Goal: Task Accomplishment & Management: Use online tool/utility

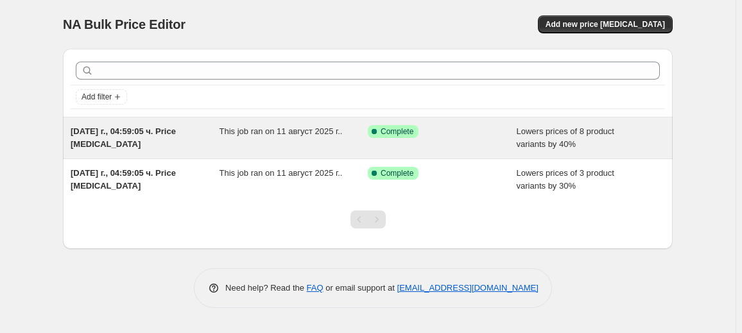
click at [263, 142] on div "This job ran on 11 август 2025 г.." at bounding box center [293, 138] width 149 height 26
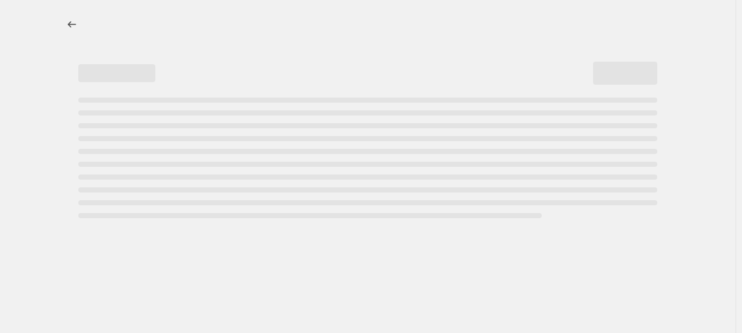
select select "percentage"
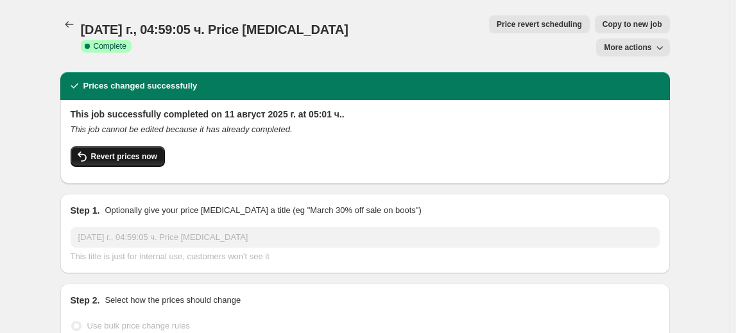
click at [141, 151] on span "Revert prices now" at bounding box center [124, 156] width 66 height 10
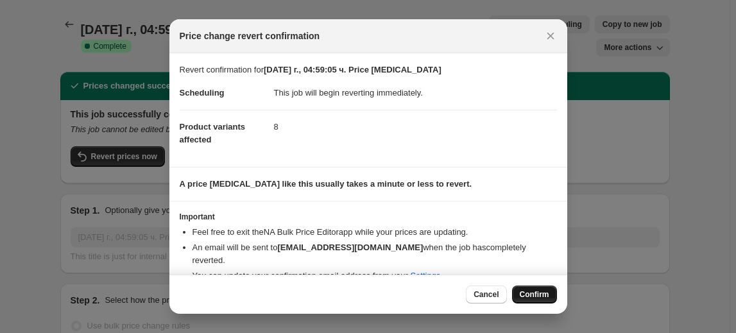
click at [533, 298] on span "Confirm" at bounding box center [535, 294] width 30 height 10
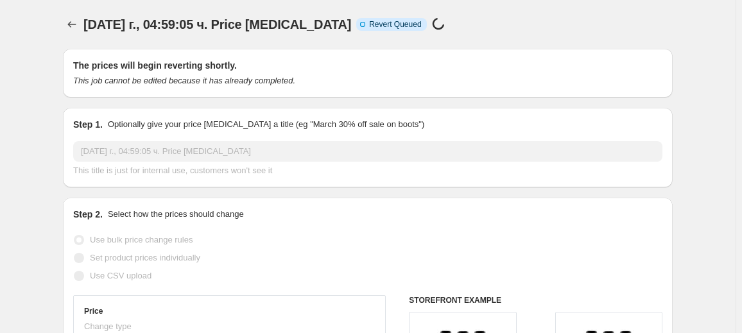
select select "percentage"
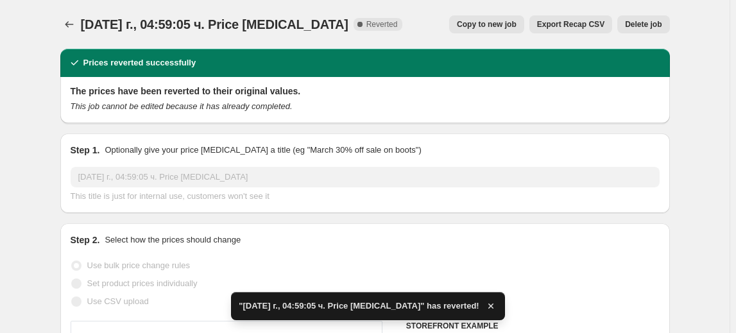
click at [638, 26] on span "Delete job" at bounding box center [643, 24] width 37 height 10
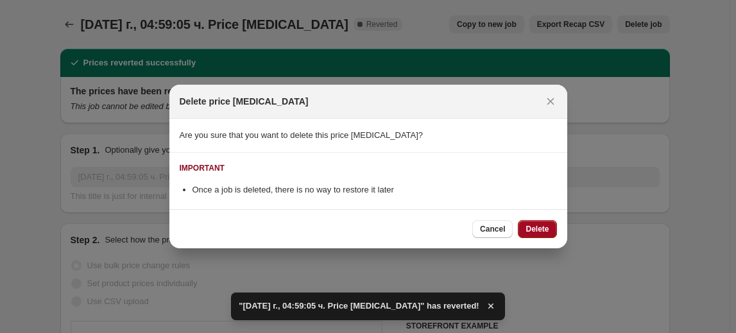
click at [539, 230] on span "Delete" at bounding box center [537, 229] width 23 height 10
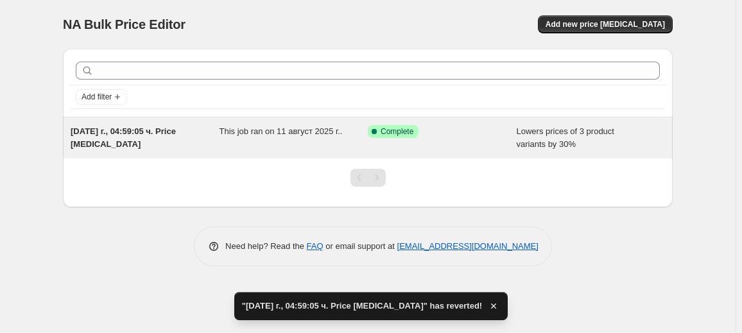
click at [280, 133] on span "This job ran on 11 август 2025 г.." at bounding box center [280, 131] width 123 height 10
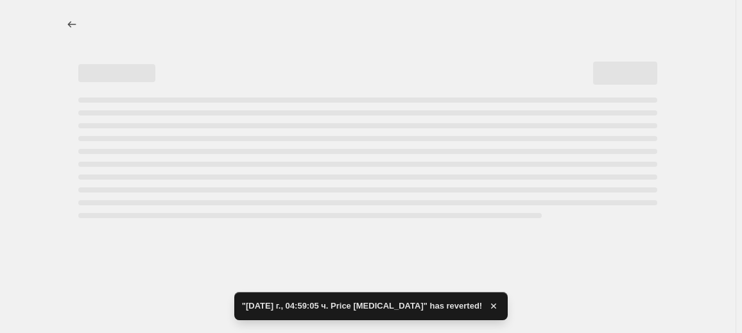
select select "percentage"
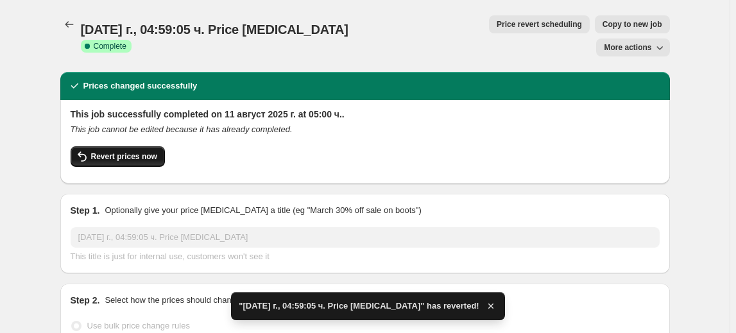
click at [105, 146] on button "Revert prices now" at bounding box center [118, 156] width 94 height 21
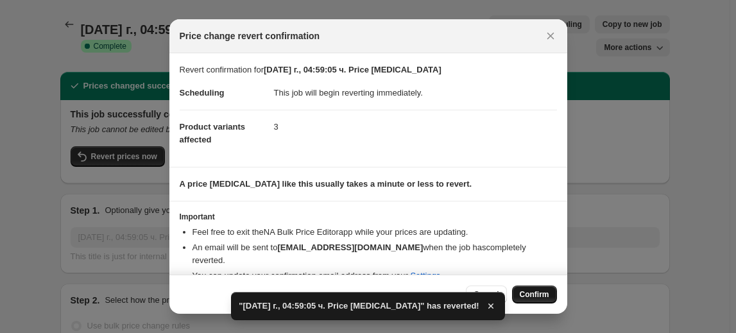
click at [520, 290] on button "Confirm" at bounding box center [534, 295] width 45 height 18
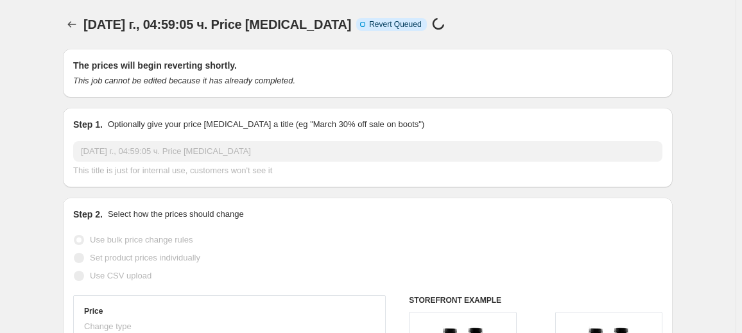
select select "percentage"
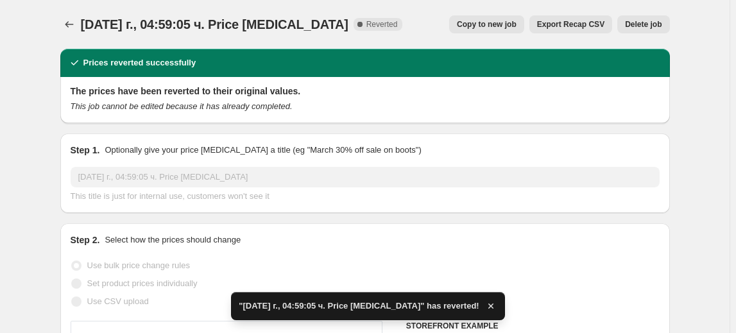
click at [647, 25] on span "Delete job" at bounding box center [643, 24] width 37 height 10
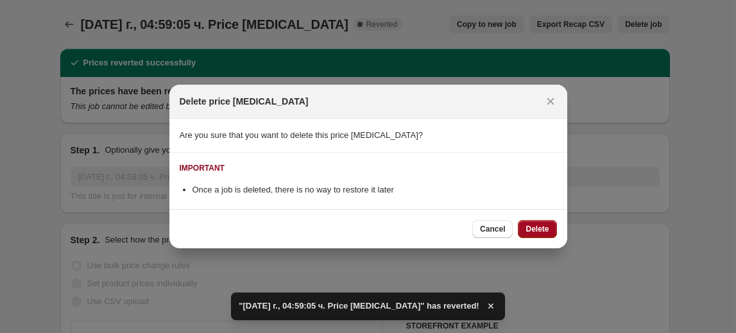
click at [540, 225] on span "Delete" at bounding box center [537, 229] width 23 height 10
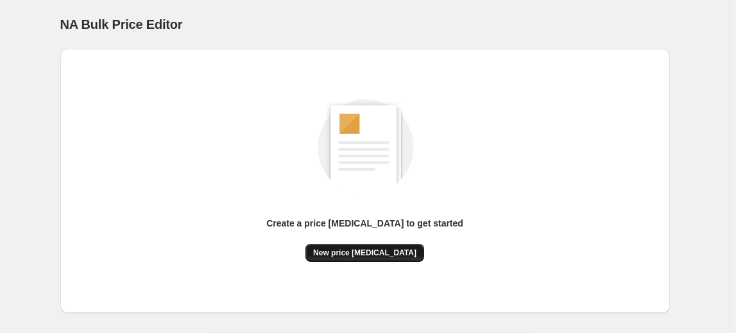
click at [390, 259] on button "New price change job" at bounding box center [364, 253] width 119 height 18
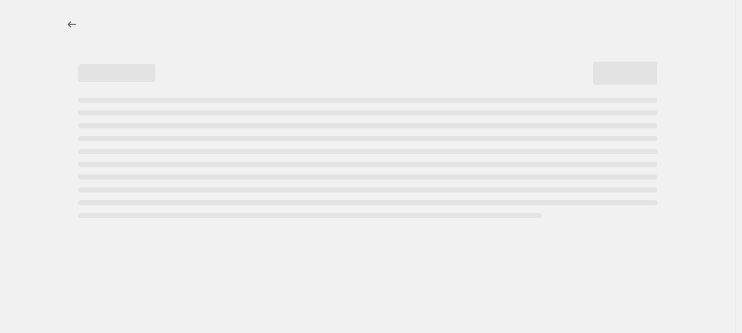
select select "percentage"
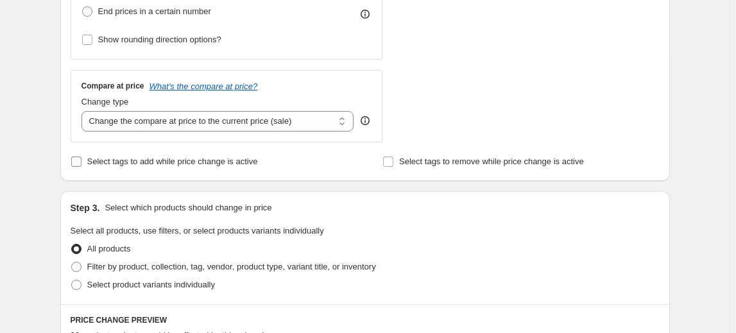
scroll to position [467, 0]
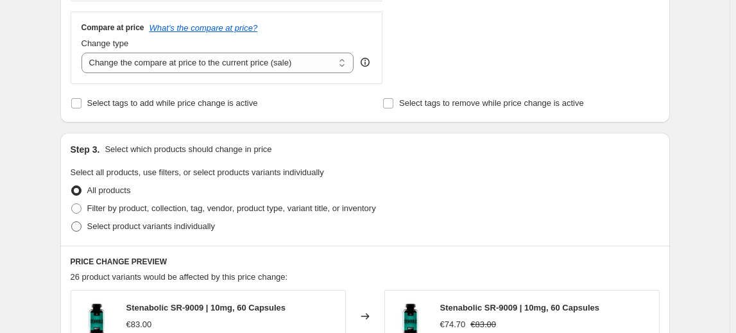
click at [134, 224] on span "Select product variants individually" at bounding box center [151, 226] width 128 height 10
click at [72, 222] on input "Select product variants individually" at bounding box center [71, 221] width 1 height 1
radio input "true"
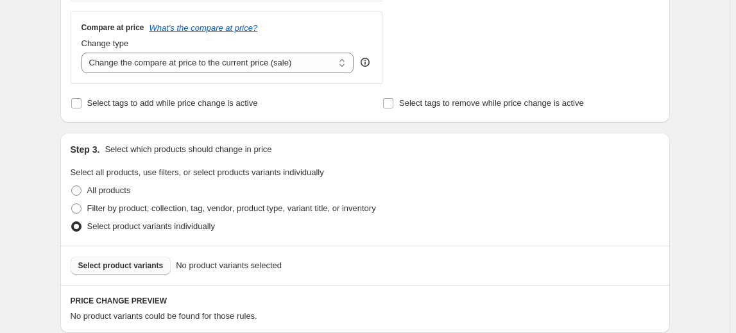
click at [126, 271] on button "Select product variants" at bounding box center [121, 266] width 101 height 18
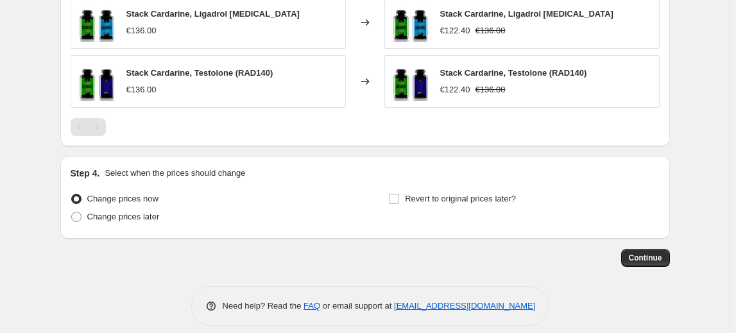
scroll to position [868, 0]
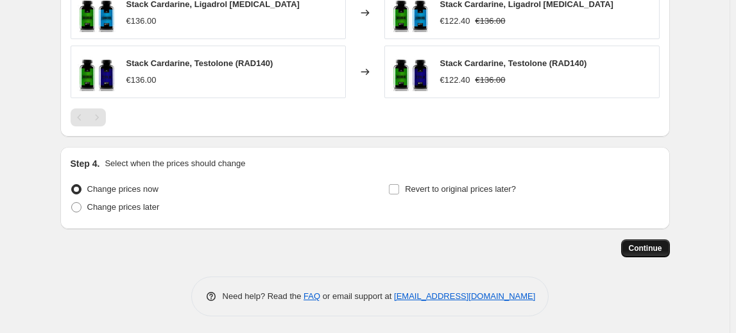
click at [649, 254] on button "Continue" at bounding box center [645, 248] width 49 height 18
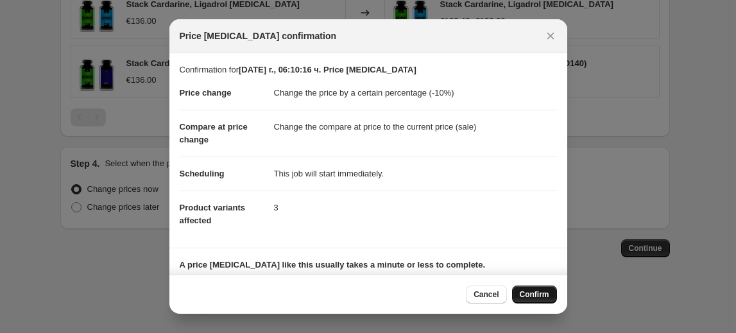
click at [536, 294] on span "Confirm" at bounding box center [535, 294] width 30 height 10
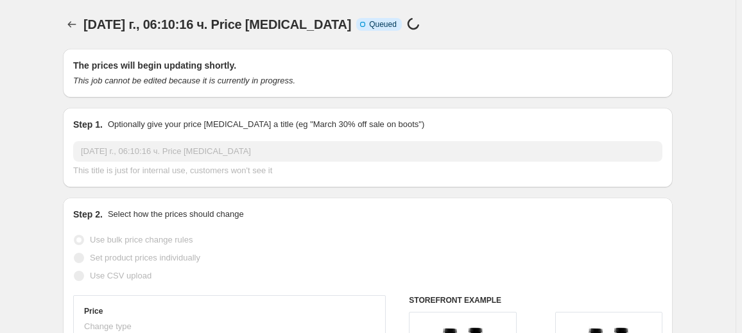
select select "percentage"
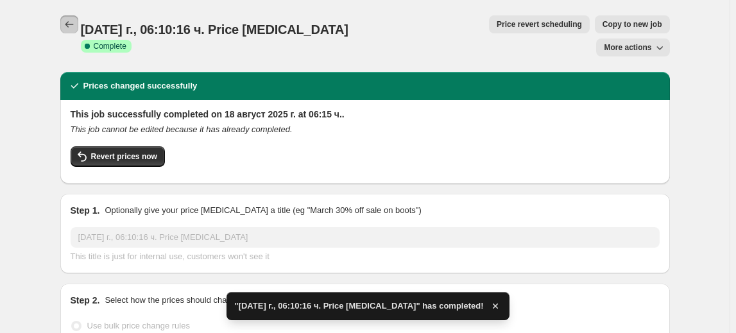
click at [78, 32] on button "Price change jobs" at bounding box center [69, 24] width 18 height 18
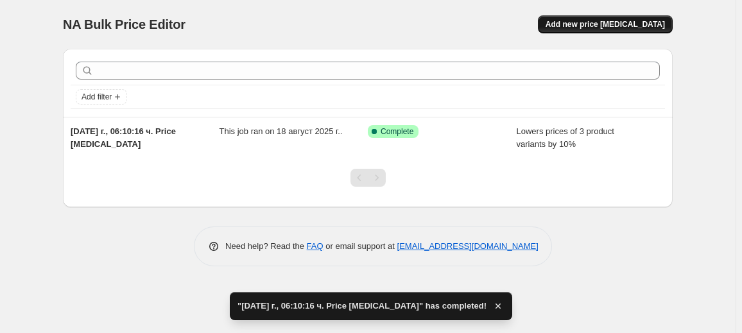
click at [604, 28] on span "Add new price change job" at bounding box center [605, 24] width 119 height 10
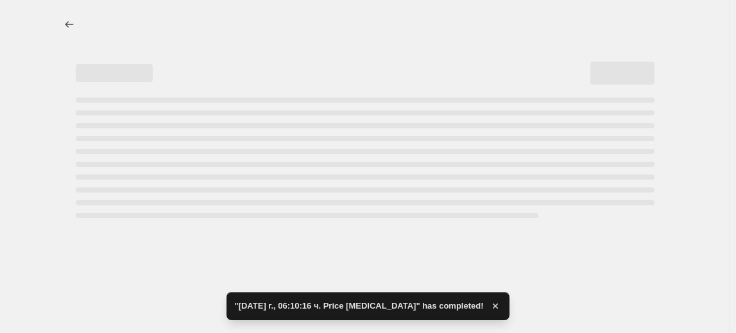
select select "percentage"
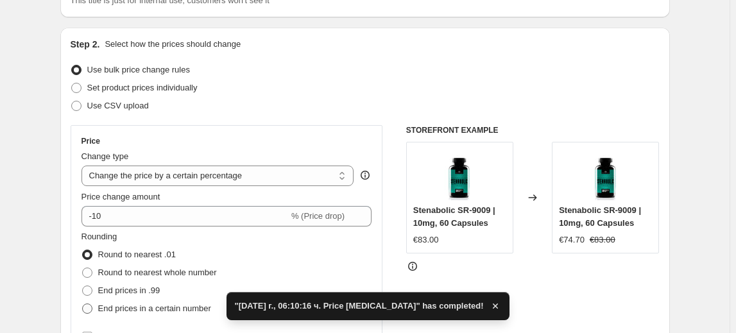
scroll to position [175, 0]
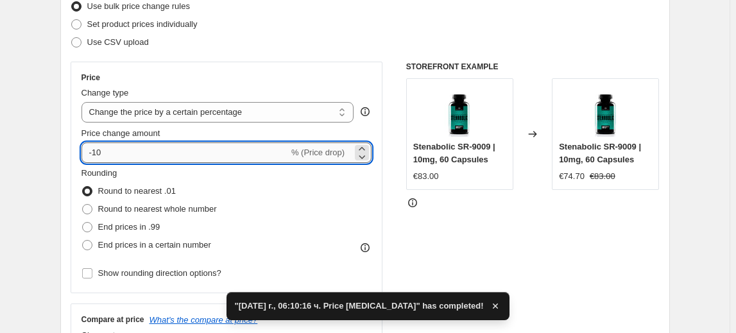
click at [96, 153] on input "-10" at bounding box center [185, 152] width 207 height 21
click at [101, 153] on input "-10" at bounding box center [185, 152] width 207 height 21
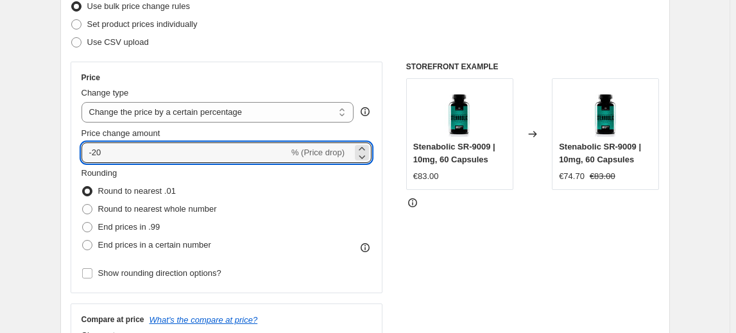
type input "-20"
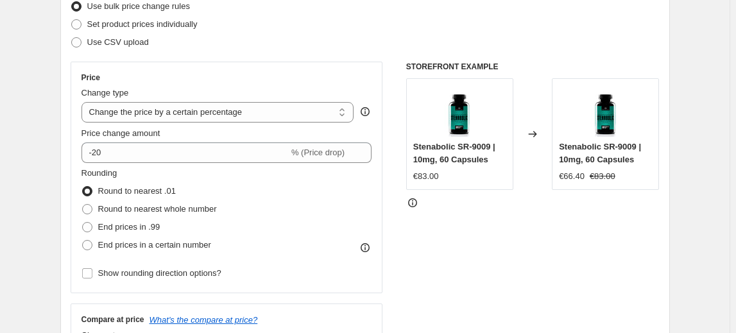
click at [135, 164] on div "Price Change type Change the price to a certain amount Change the price by a ce…" at bounding box center [227, 178] width 291 height 210
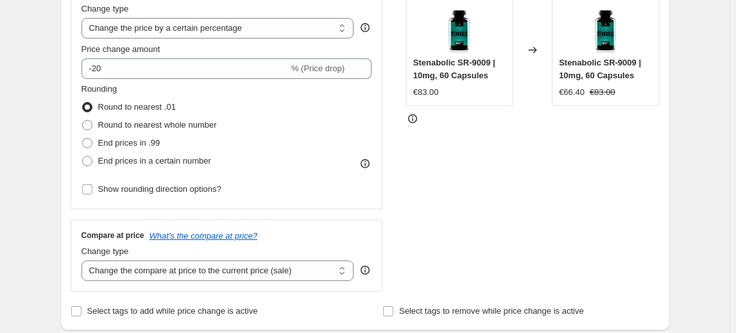
scroll to position [467, 0]
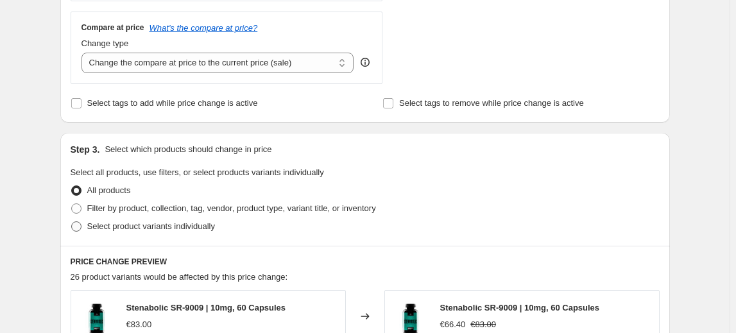
click at [130, 232] on label "Select product variants individually" at bounding box center [143, 227] width 144 height 18
click at [72, 222] on input "Select product variants individually" at bounding box center [71, 221] width 1 height 1
radio input "true"
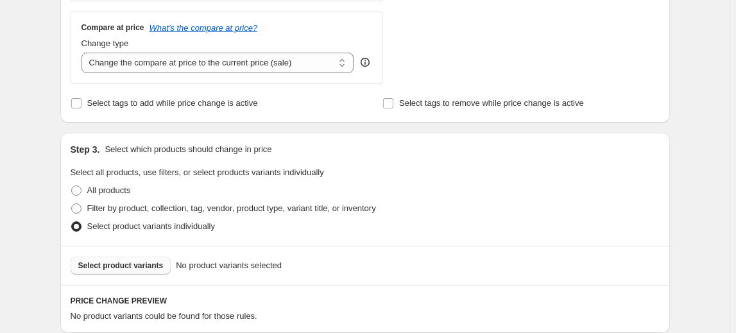
click at [121, 267] on span "Select product variants" at bounding box center [120, 266] width 85 height 10
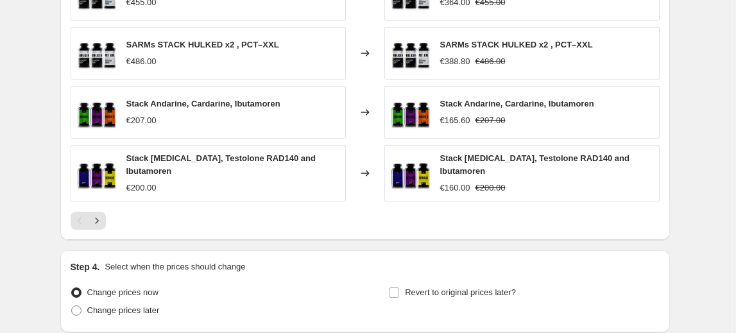
scroll to position [986, 0]
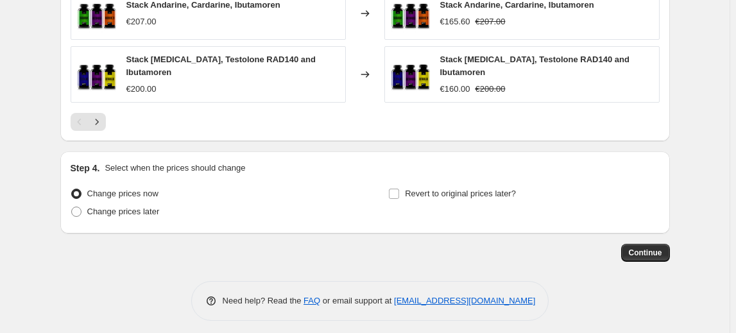
click at [662, 248] on span "Continue" at bounding box center [645, 253] width 33 height 10
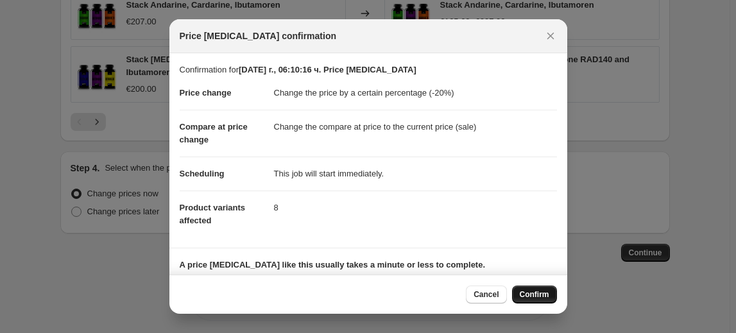
click at [531, 293] on span "Confirm" at bounding box center [535, 294] width 30 height 10
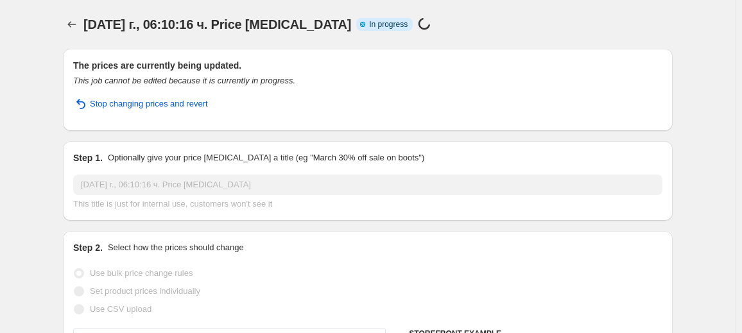
select select "percentage"
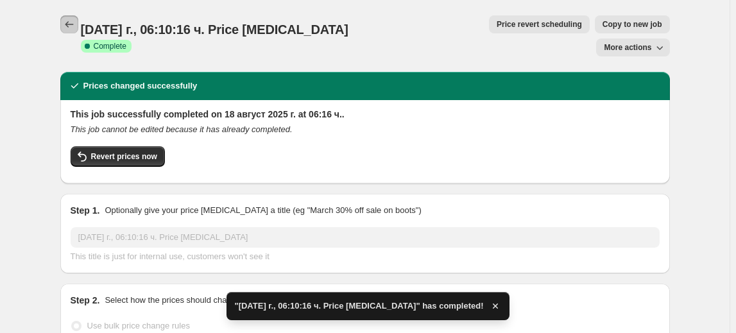
click at [69, 27] on icon "Price change jobs" at bounding box center [69, 24] width 13 height 13
